Goal: Task Accomplishment & Management: Manage account settings

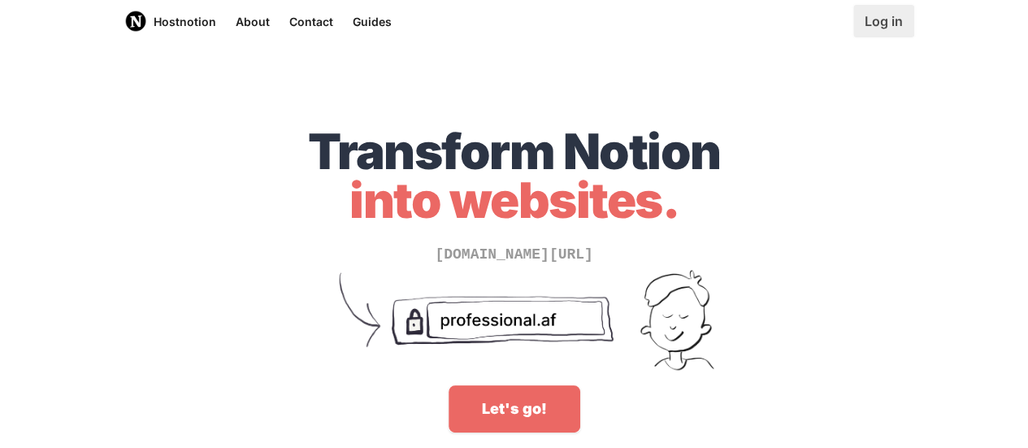
click at [874, 30] on link "Log in" at bounding box center [883, 21] width 61 height 32
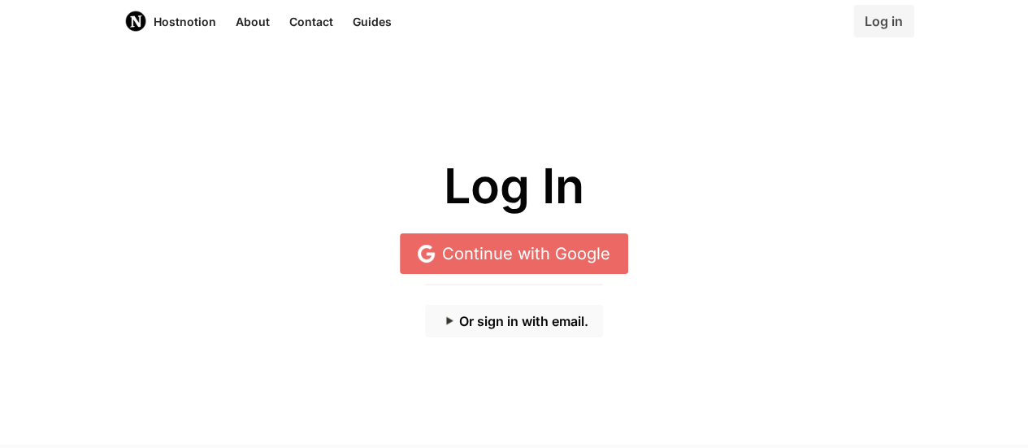
click at [497, 330] on button "Or sign in with email." at bounding box center [514, 321] width 178 height 32
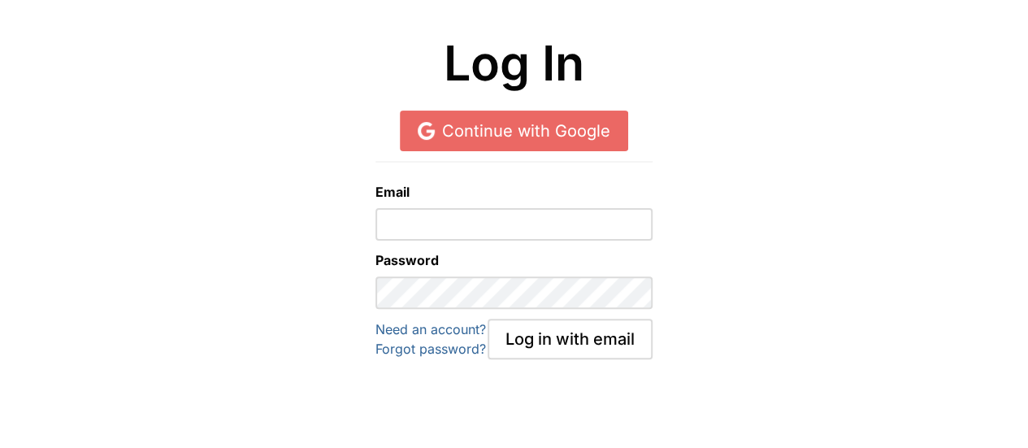
scroll to position [150, 0]
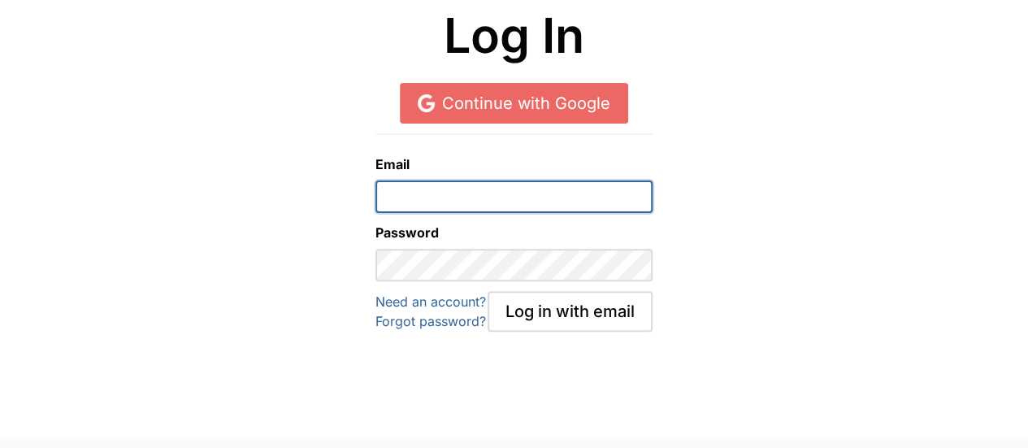
click at [413, 191] on input "email" at bounding box center [513, 196] width 277 height 32
click at [413, 193] on input "email" at bounding box center [513, 196] width 277 height 32
drag, startPoint x: 419, startPoint y: 197, endPoint x: 307, endPoint y: 199, distance: 112.1
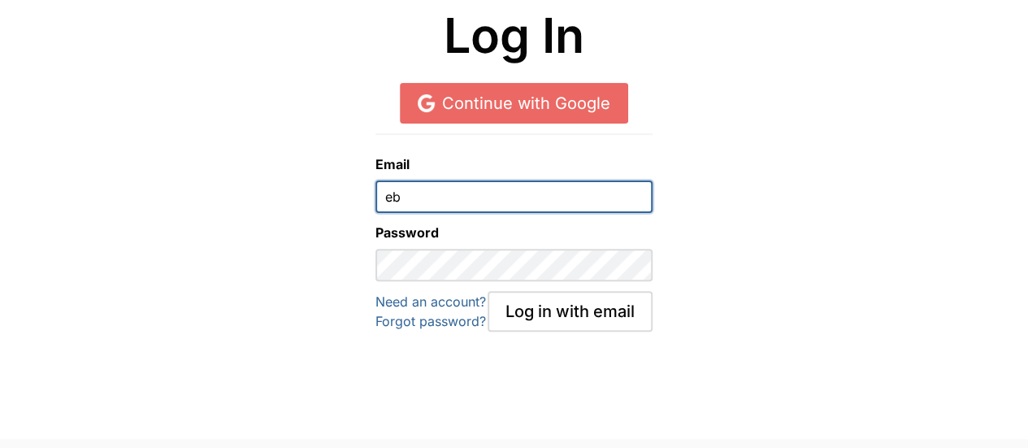
click at [314, 201] on div "Email eb Password Need an account? Forgot password? Log in with email" at bounding box center [514, 223] width 1008 height 218
paste input "usiness@"
click at [451, 189] on input "ebusiness@" at bounding box center [513, 196] width 277 height 32
click at [474, 199] on input "ebusiness@" at bounding box center [513, 196] width 277 height 32
type input "ebusiness@"
